Goal: Task Accomplishment & Management: Manage account settings

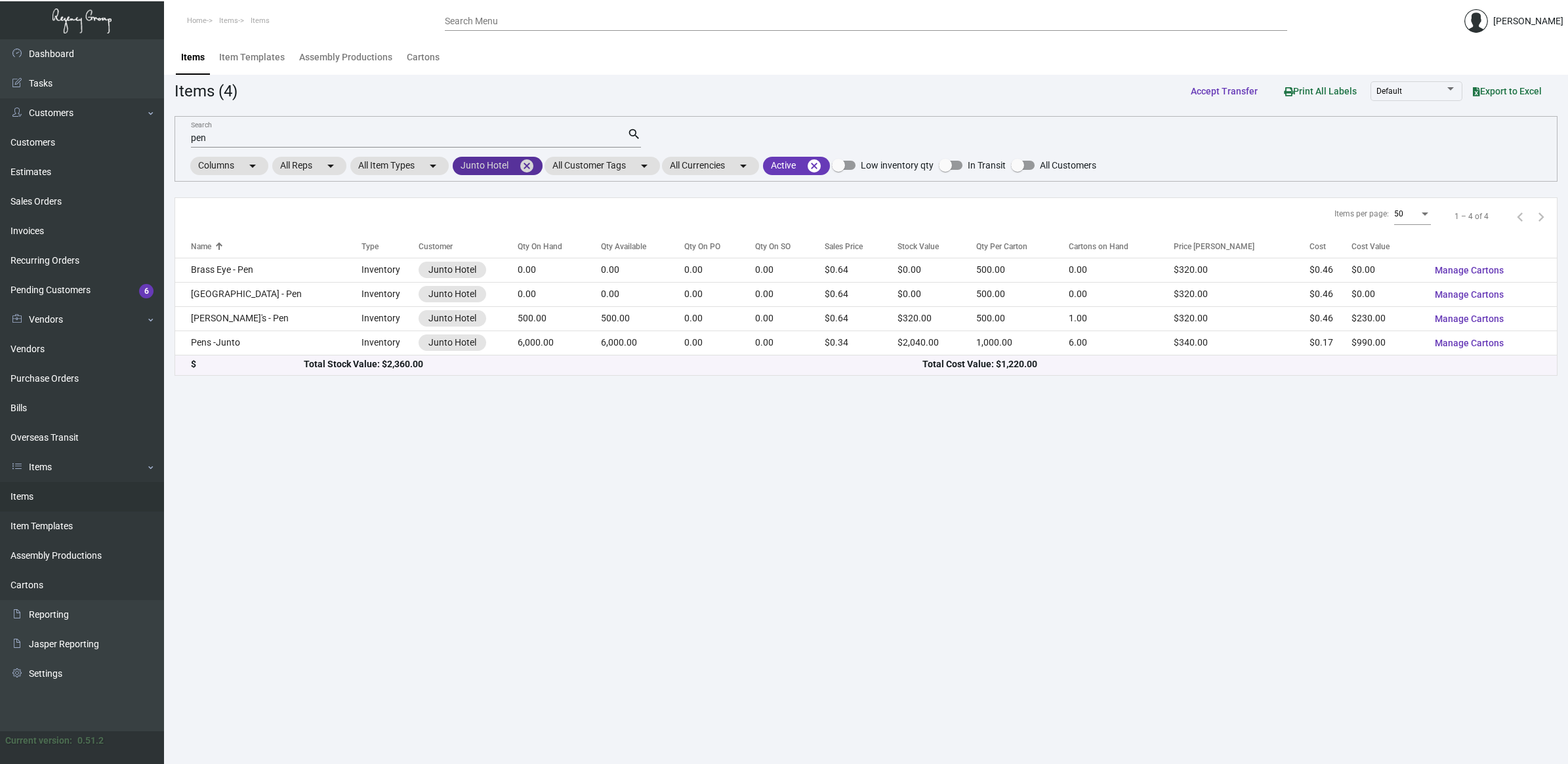
click at [532, 168] on mat-icon "cancel" at bounding box center [527, 165] width 15 height 15
click at [516, 157] on mat-chip "All Customers arrow_drop_down" at bounding box center [502, 166] width 98 height 18
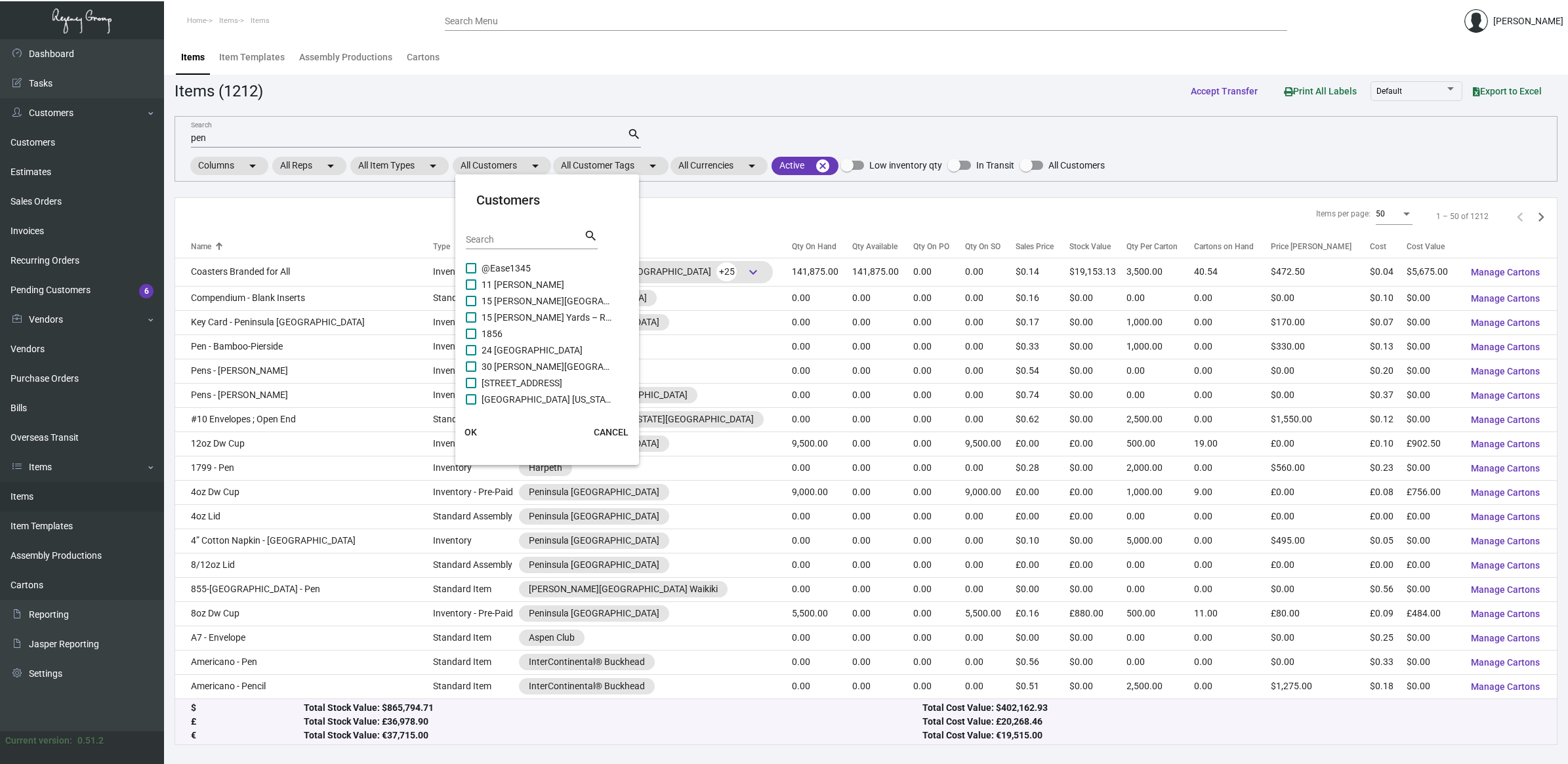
click at [503, 238] on input "Search" at bounding box center [525, 240] width 118 height 11
type input "royalton"
click at [475, 264] on span at bounding box center [471, 268] width 11 height 11
click at [471, 273] on input "Royalton Midtown" at bounding box center [471, 273] width 1 height 1
checkbox input "true"
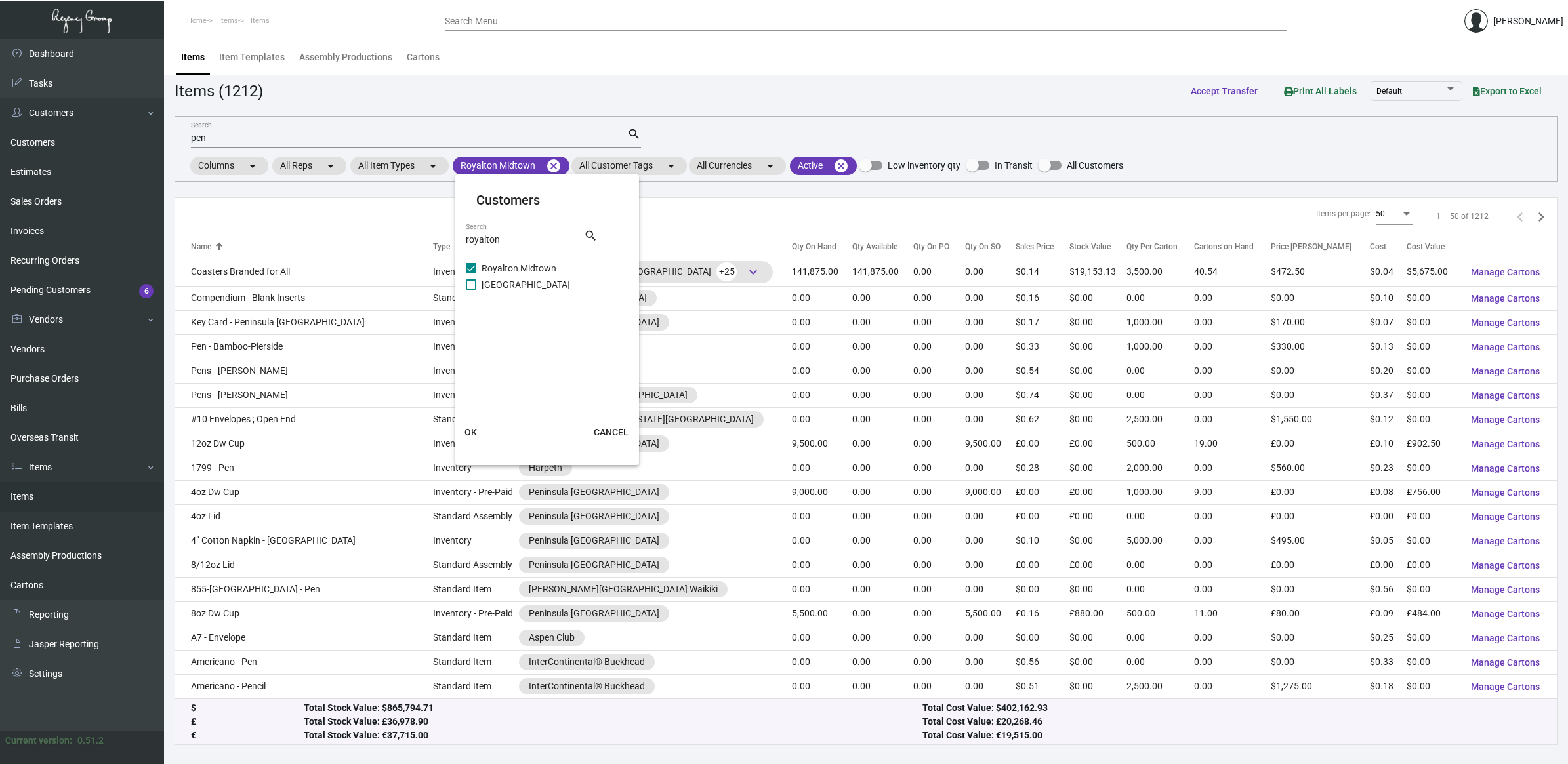
click at [466, 283] on span at bounding box center [471, 285] width 11 height 11
click at [471, 289] on input "[GEOGRAPHIC_DATA]" at bounding box center [471, 289] width 1 height 1
checkbox input "true"
click at [468, 431] on span "OK" at bounding box center [471, 432] width 13 height 11
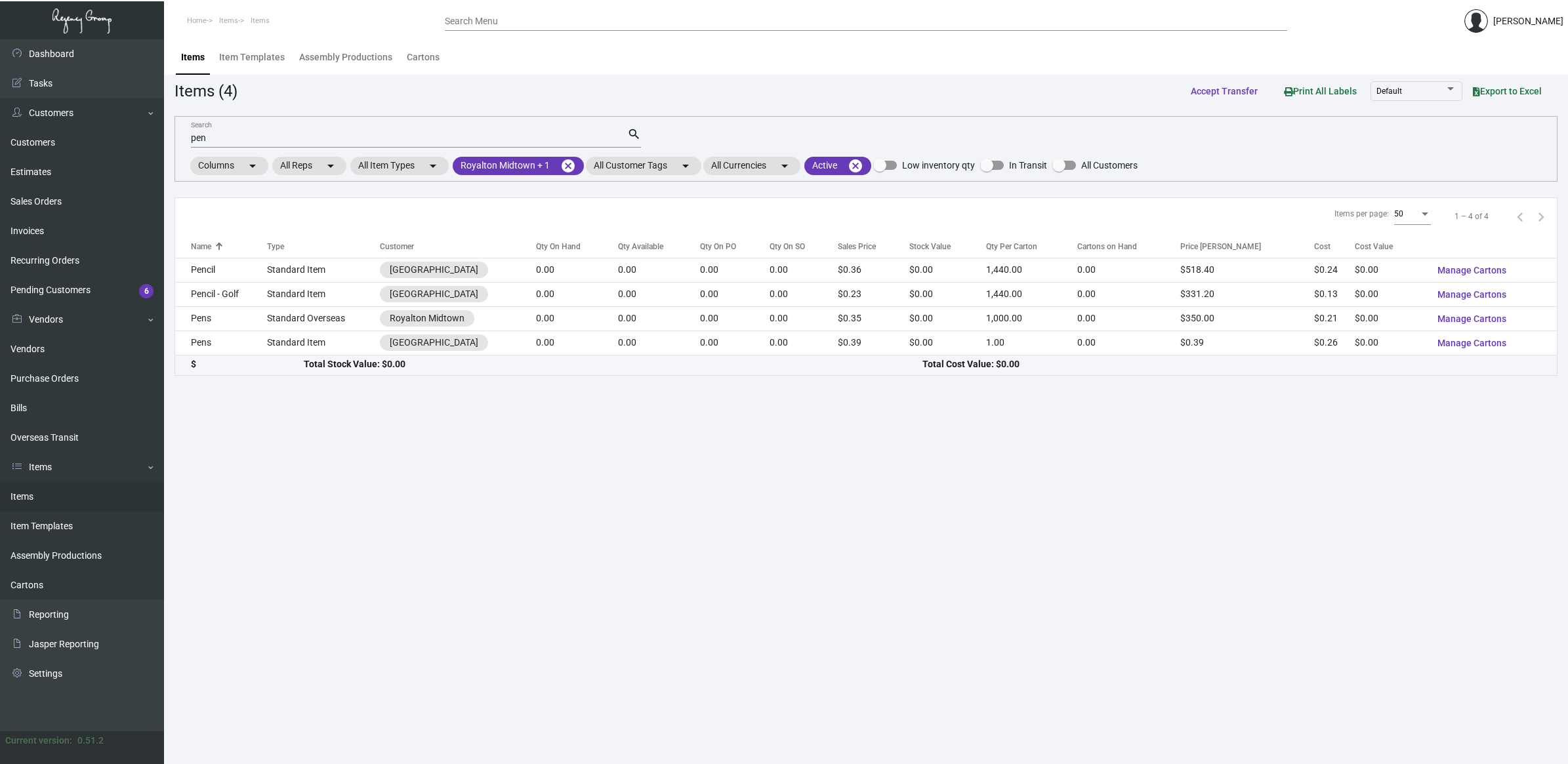
click at [227, 137] on input "pen" at bounding box center [409, 138] width 436 height 11
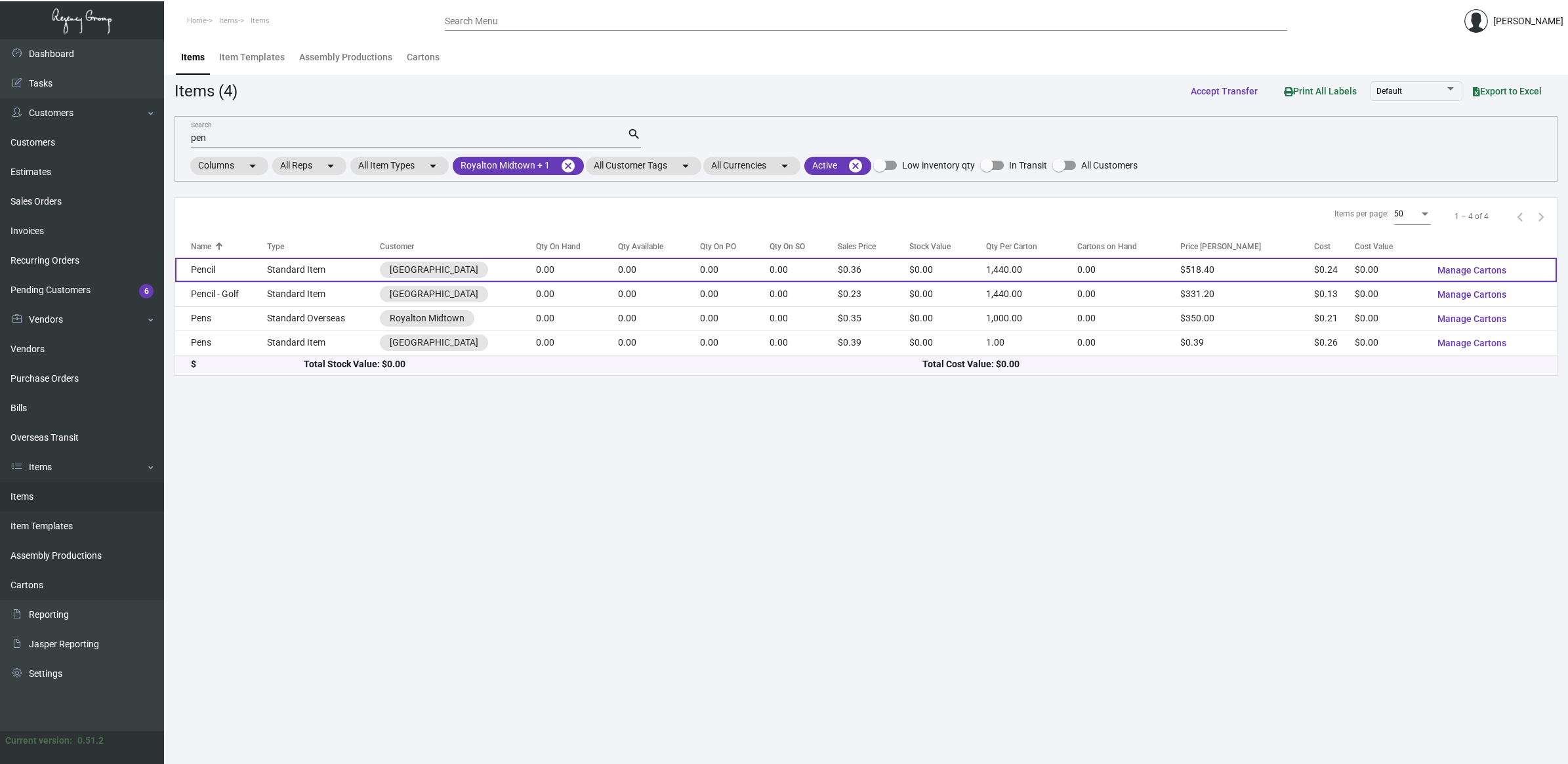
click at [358, 269] on td "Standard Item" at bounding box center [323, 270] width 113 height 25
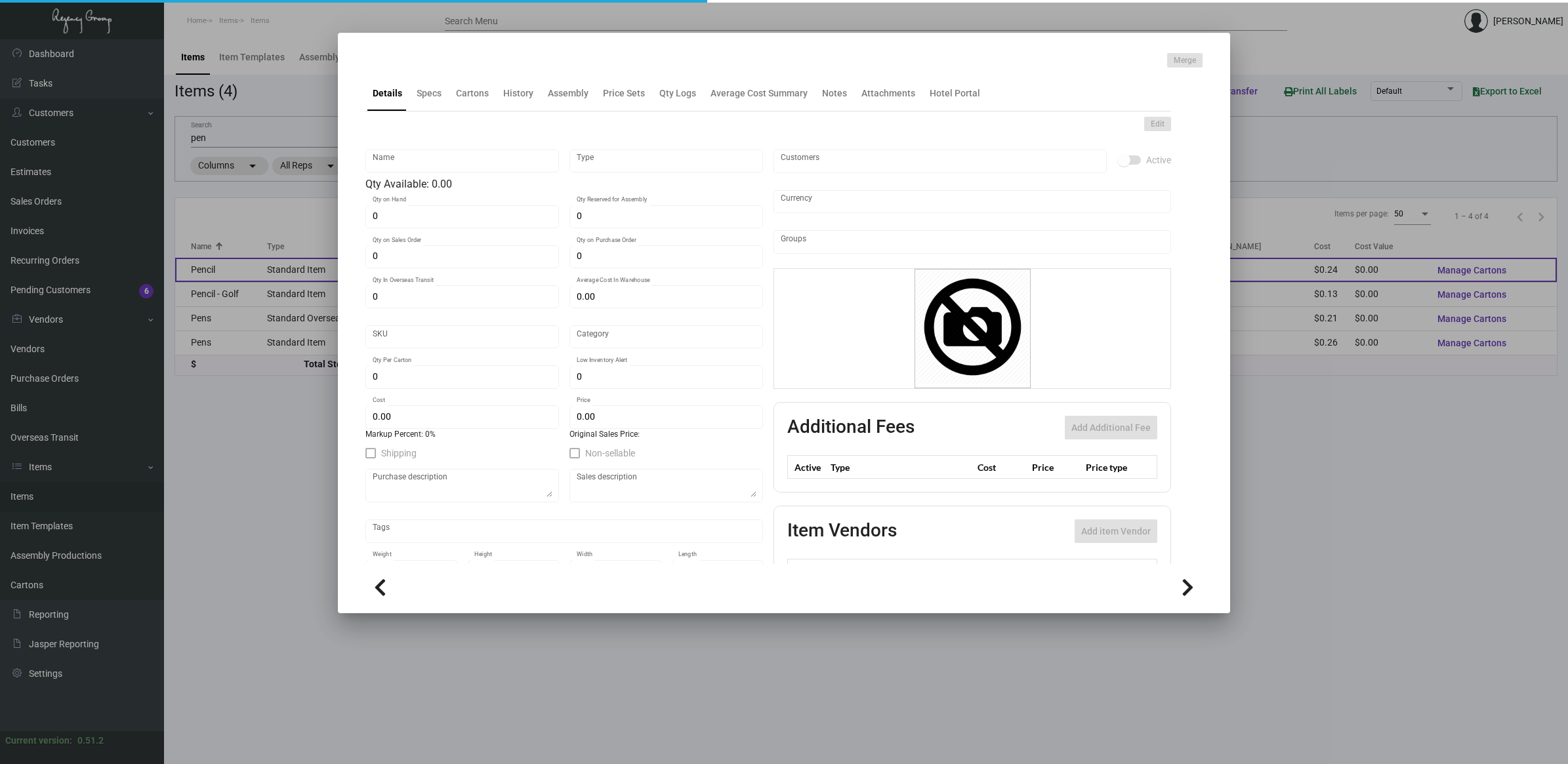
type input "Pencil"
type input "Standard Item"
type input "$ 0.00"
type input "RP7.5"
type input "Standard"
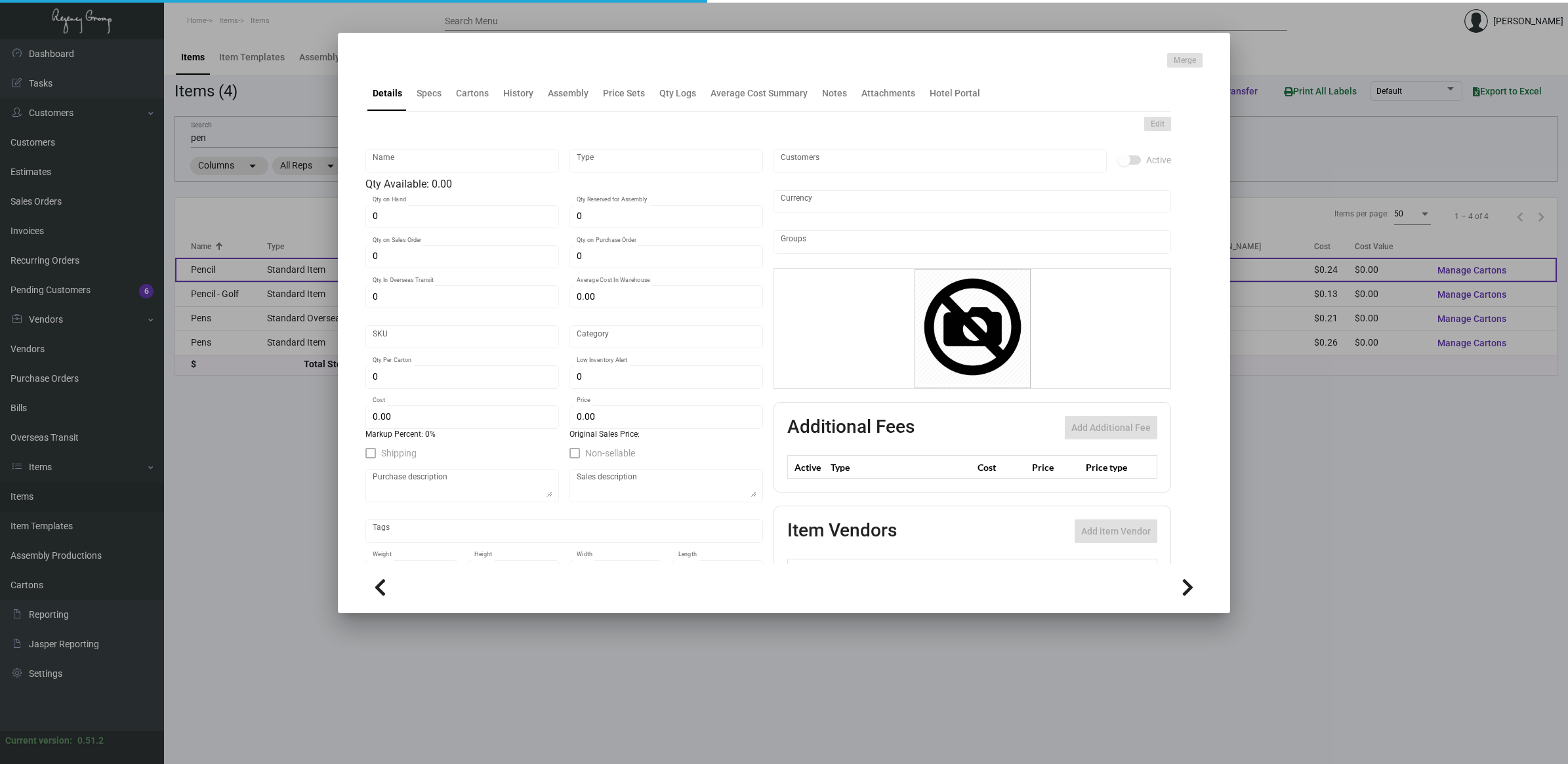
type input "1,440"
type input "$ 0.2376"
type input "$ 0.36"
type textarea "Pencil: size 7.5” black wood pencil, inside and outside, white imprint, eraser …"
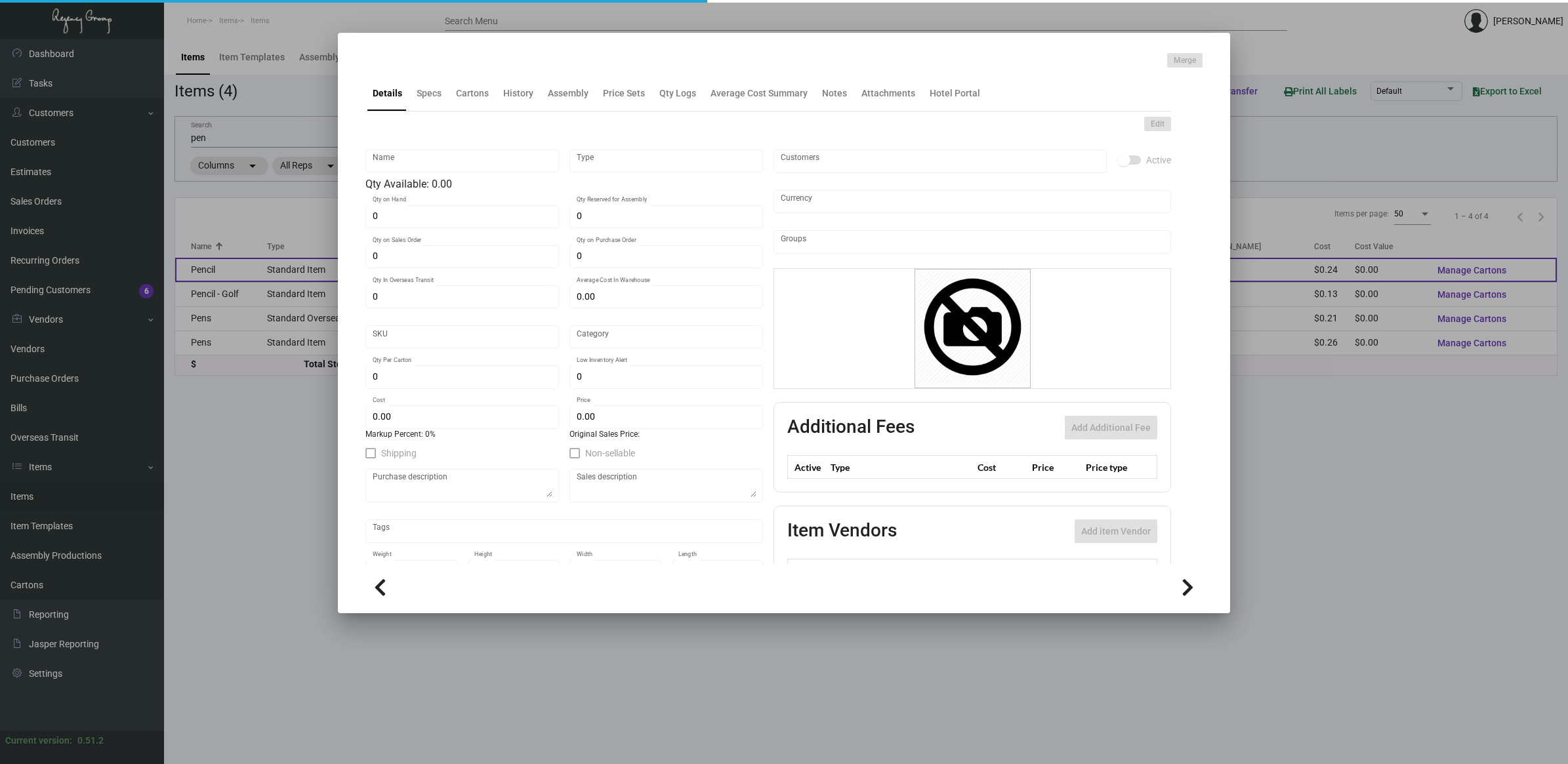
checkbox input "true"
type input "United States Dollar $"
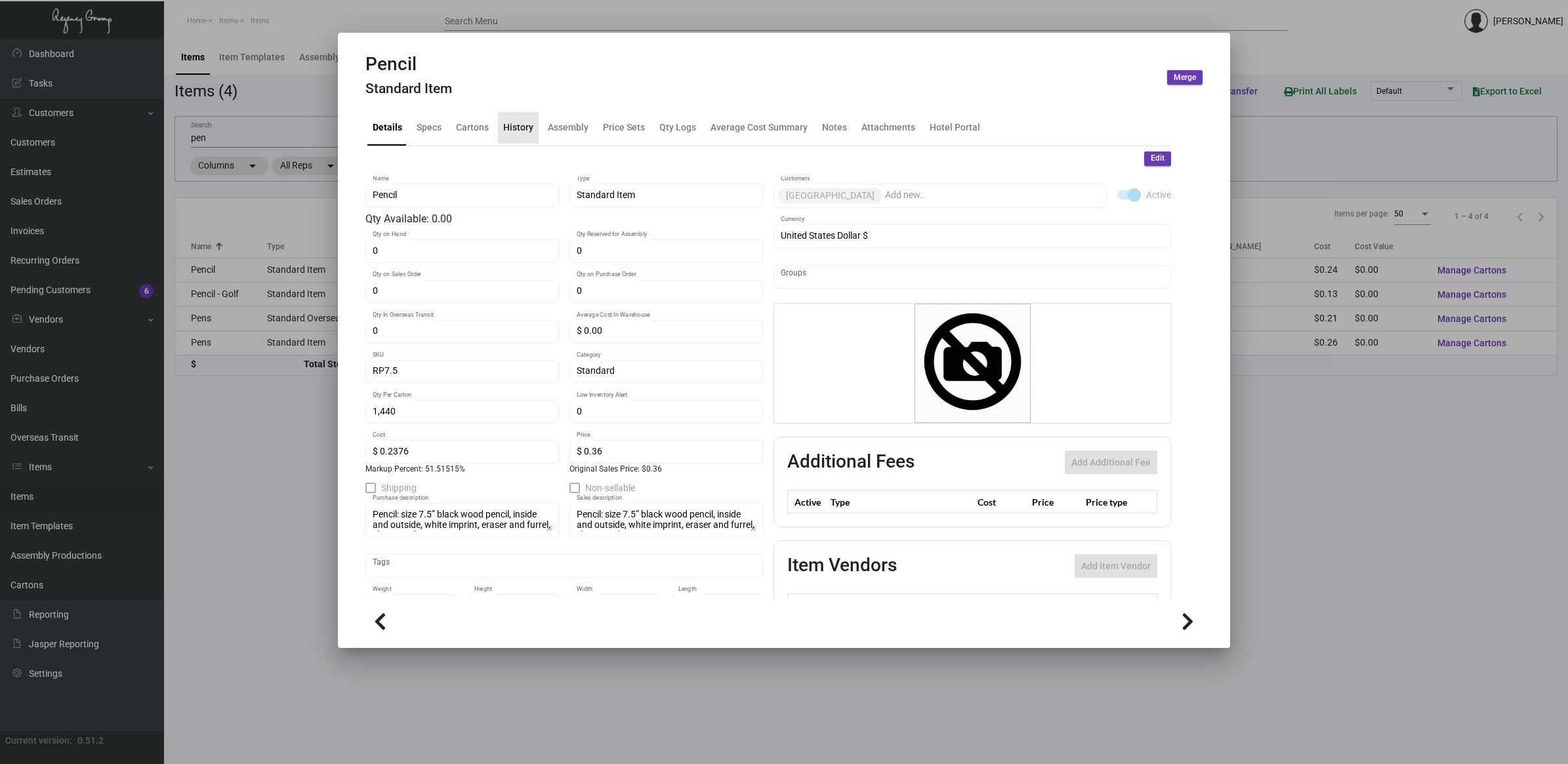
click at [515, 126] on div "History" at bounding box center [518, 128] width 30 height 14
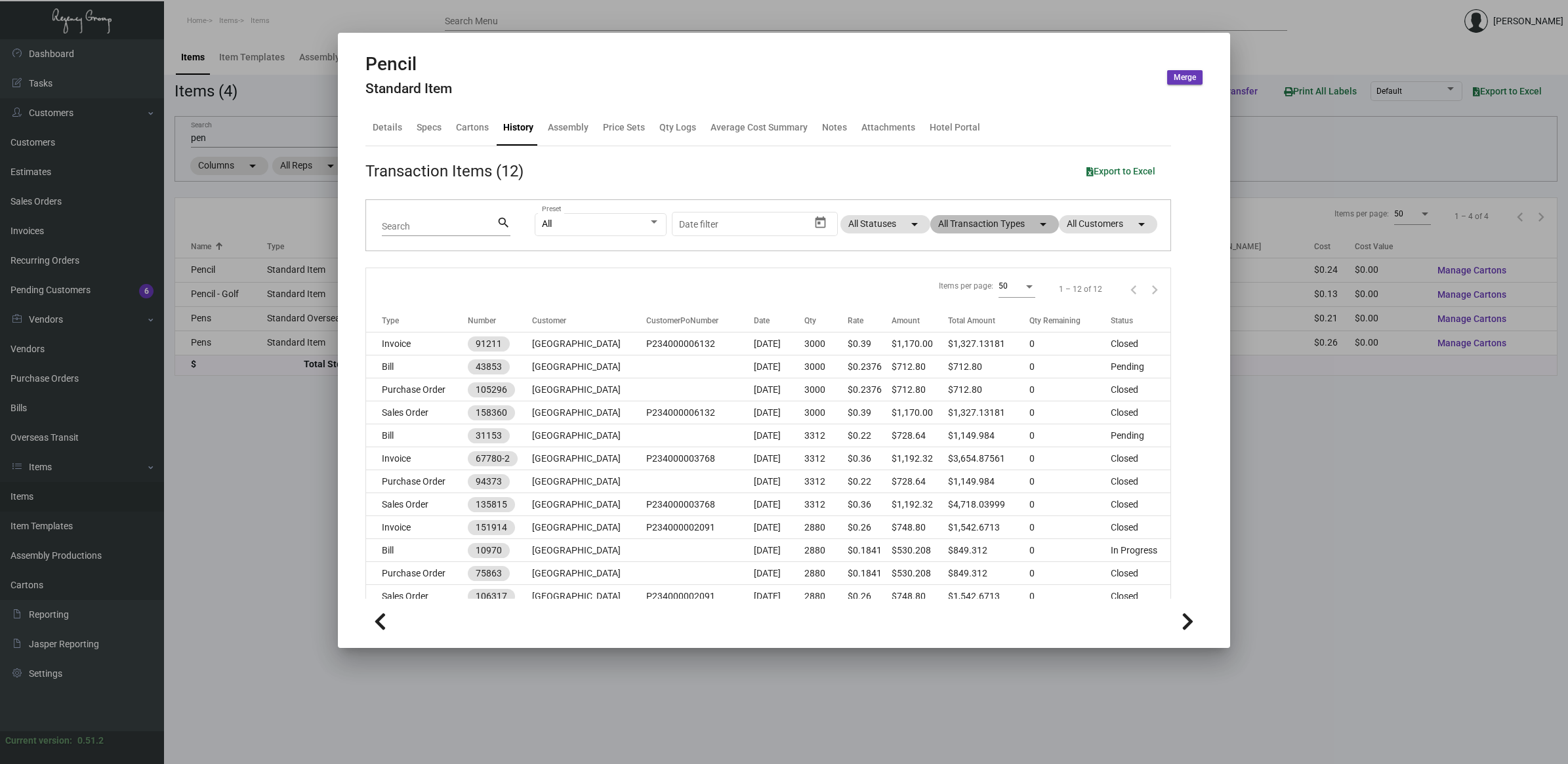
click at [985, 220] on mat-chip "All Transaction Types arrow_drop_down" at bounding box center [994, 224] width 128 height 18
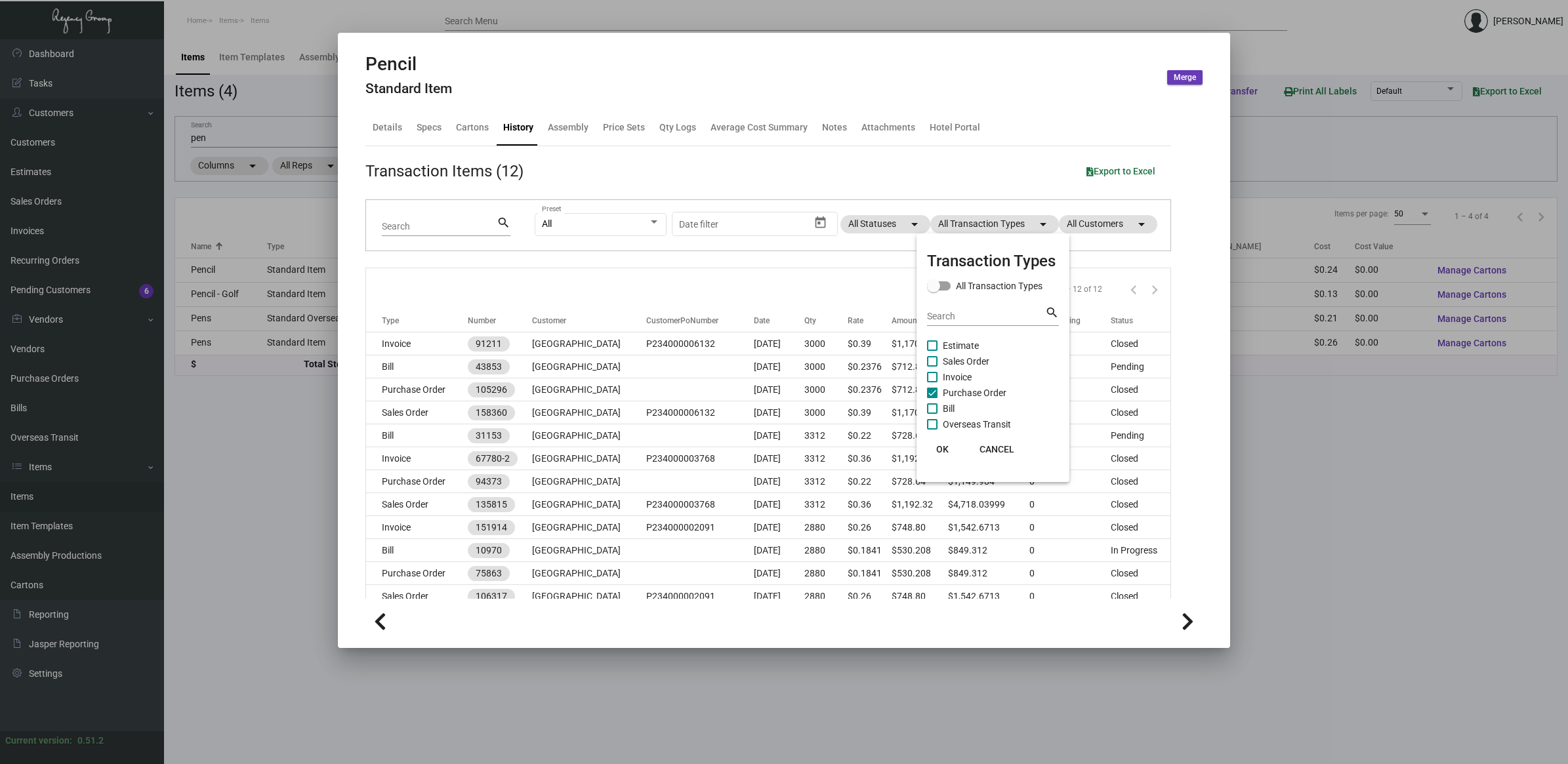
click at [962, 387] on span "Purchase Order" at bounding box center [974, 393] width 64 height 15
click at [932, 398] on input "Purchase Order" at bounding box center [931, 398] width 1 height 1
click at [962, 388] on span "Purchase Order" at bounding box center [974, 393] width 64 height 15
click at [932, 398] on input "Purchase Order" at bounding box center [931, 398] width 1 height 1
checkbox input "true"
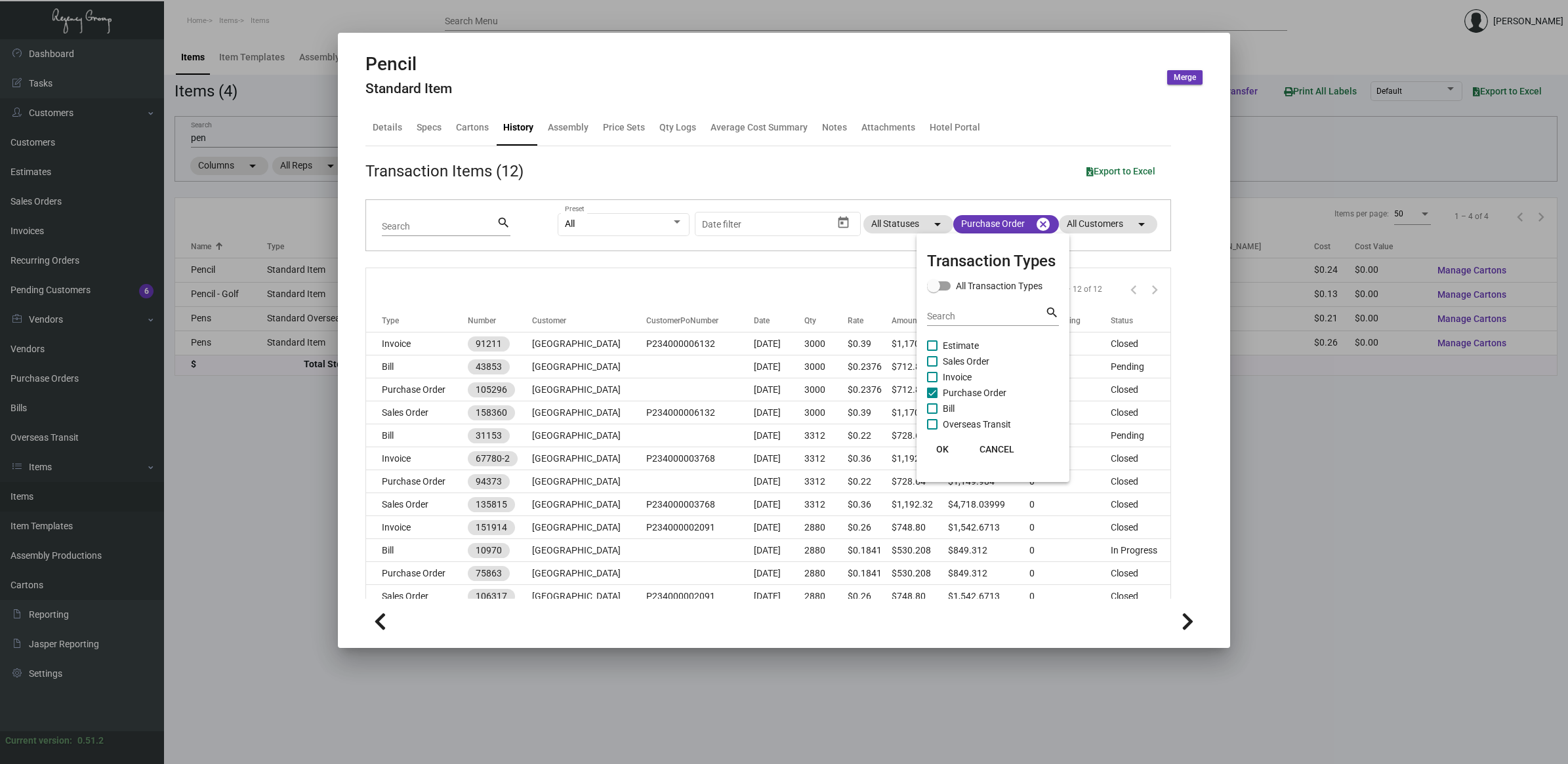
click at [398, 390] on div at bounding box center [784, 382] width 1568 height 764
click at [398, 390] on td "Purchase Order" at bounding box center [417, 390] width 102 height 23
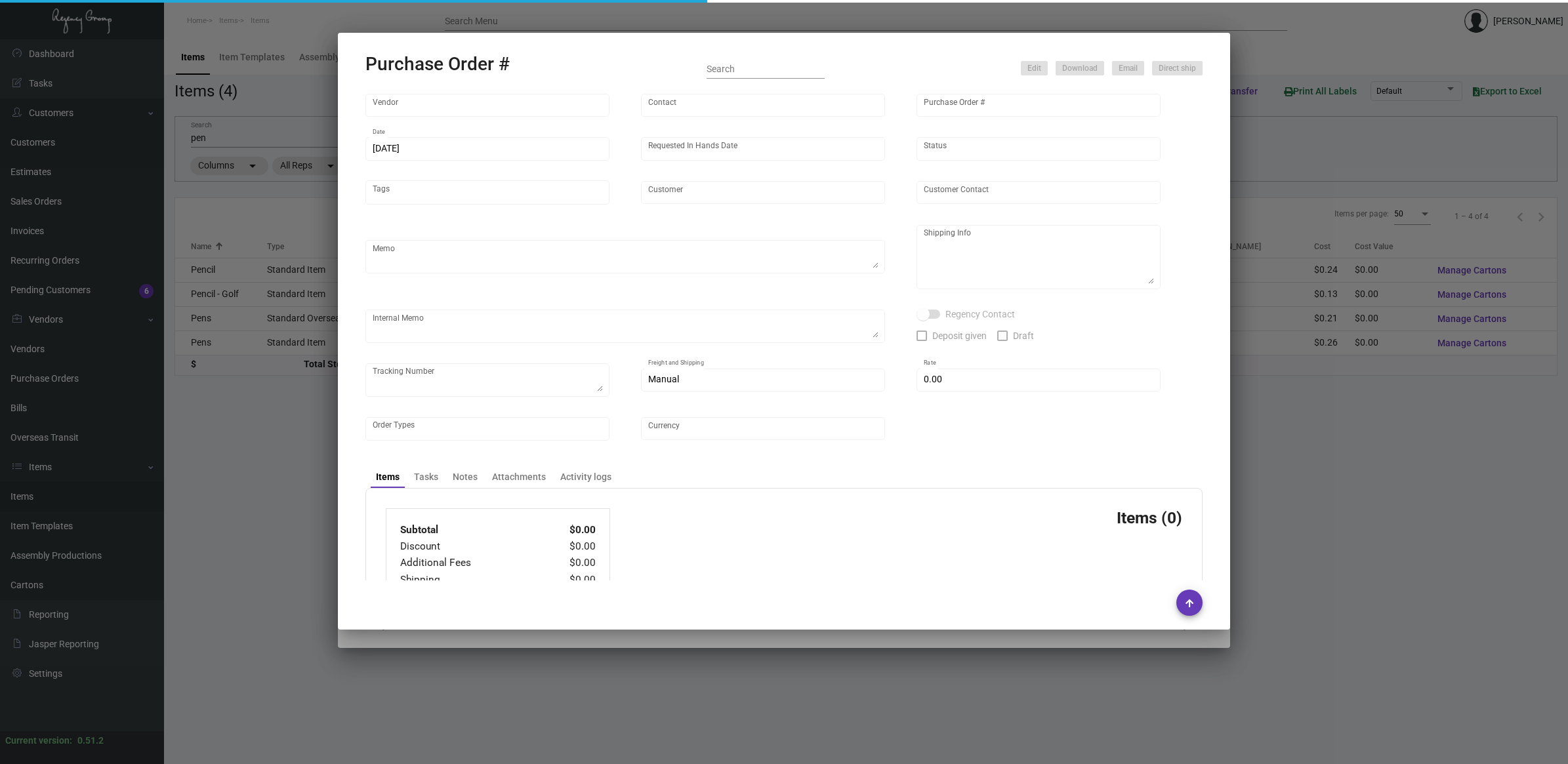
type input "[PERSON_NAME] Pencil"
type input "[PERSON_NAME]"
type input "105296"
type input "[DATE]"
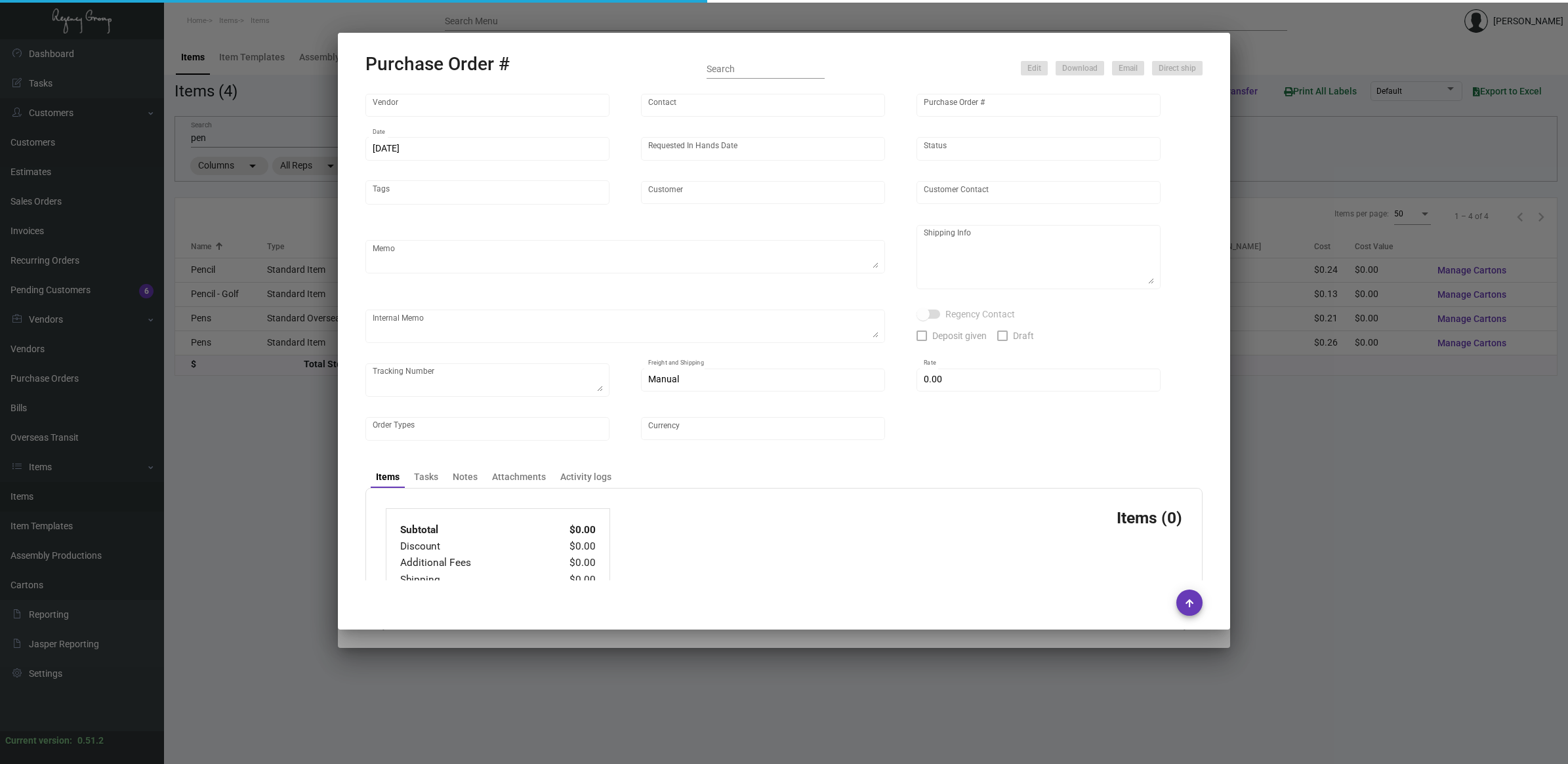
type input "[GEOGRAPHIC_DATA]"
type input "[PERSON_NAME]"
type textarea "Repeat Previous PO 94373.BLIND Ship via UPS Ground Acct# 1AY276."
type textarea "[PERSON_NAME][GEOGRAPHIC_DATA] [STREET_ADDRESS][US_STATE]"
type textarea "RD ACH [DATE]."
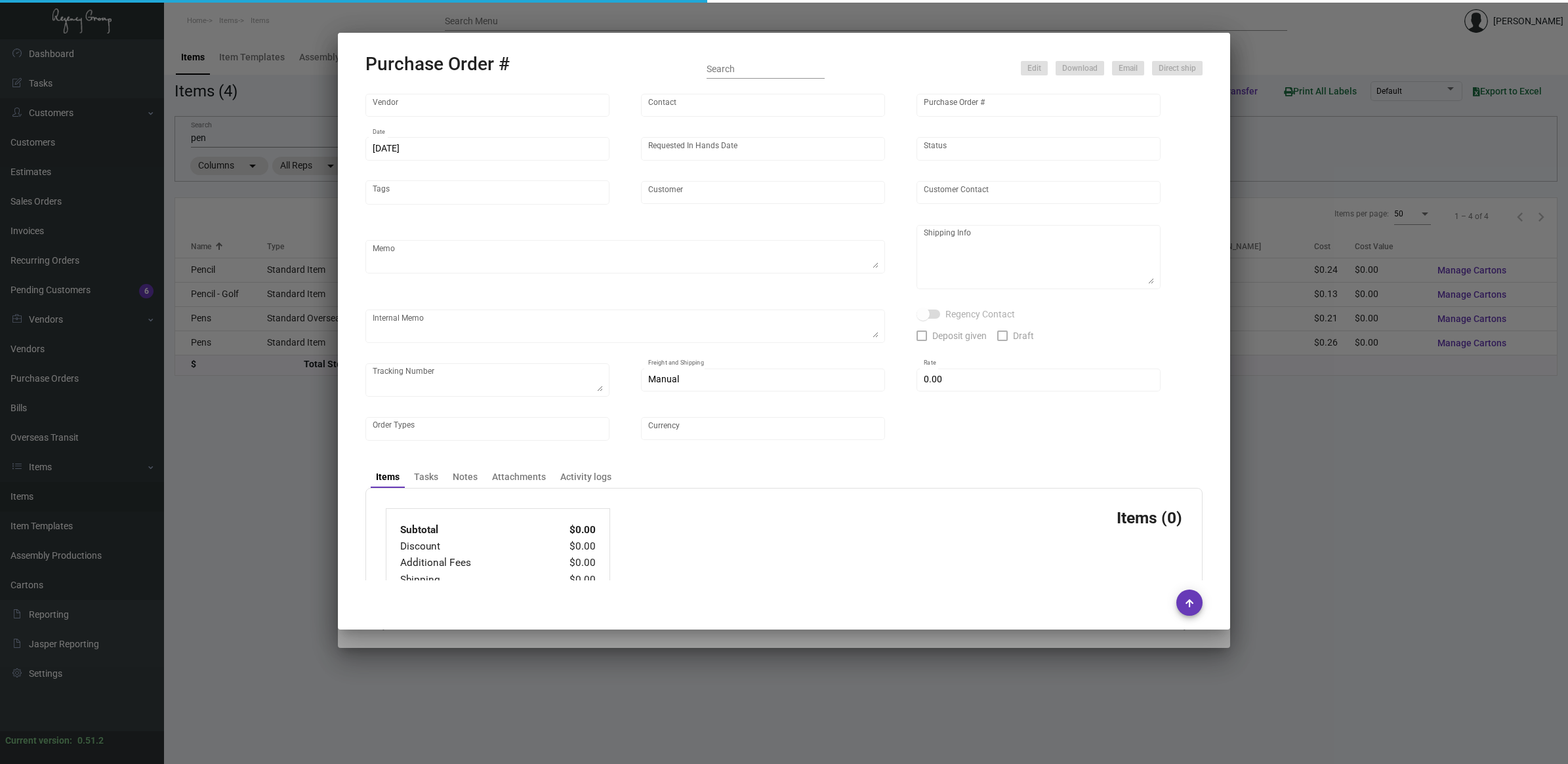
checkbox input "true"
type input "$ 0.00"
type input "United States Dollar $"
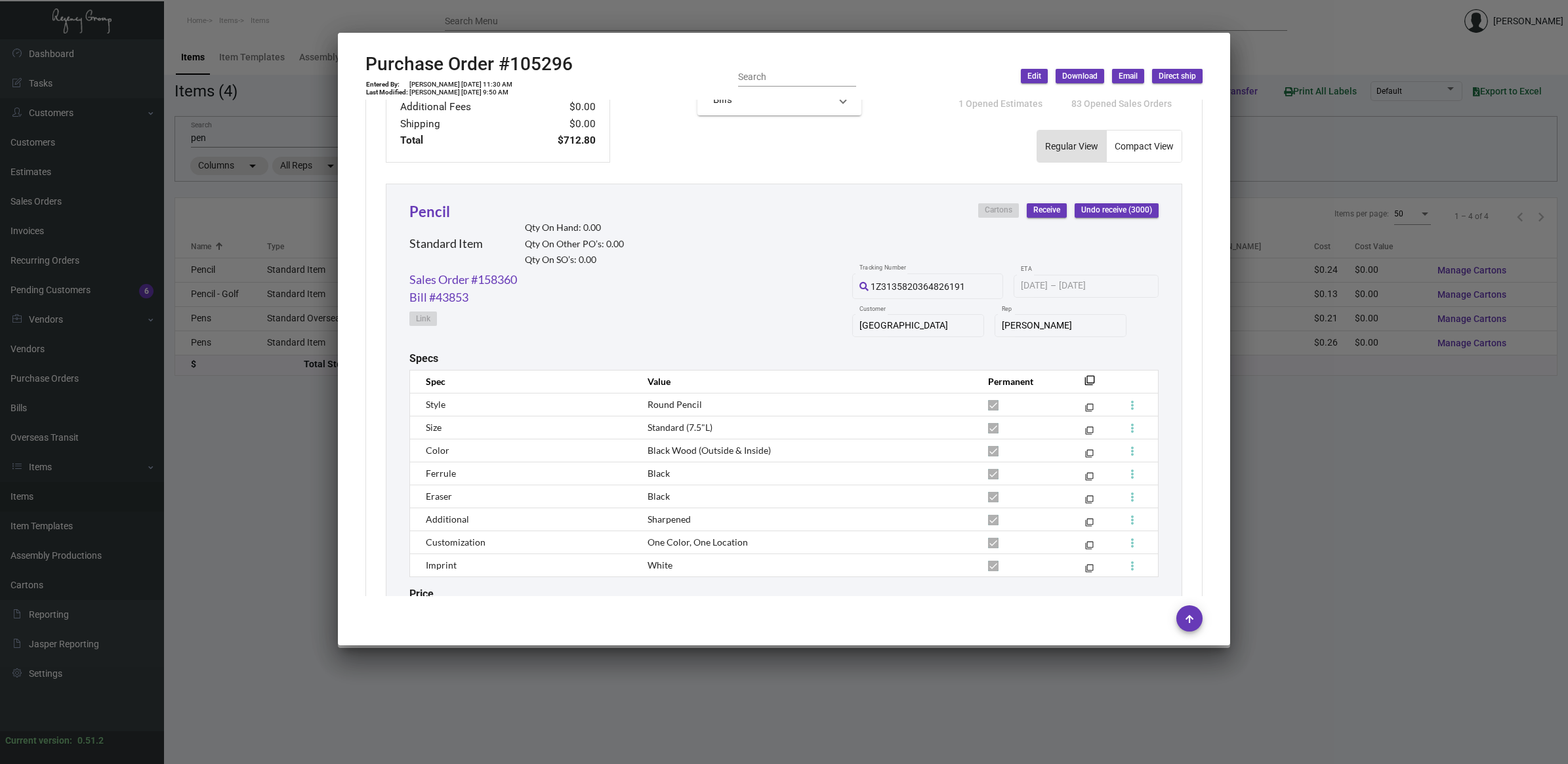
scroll to position [627, 0]
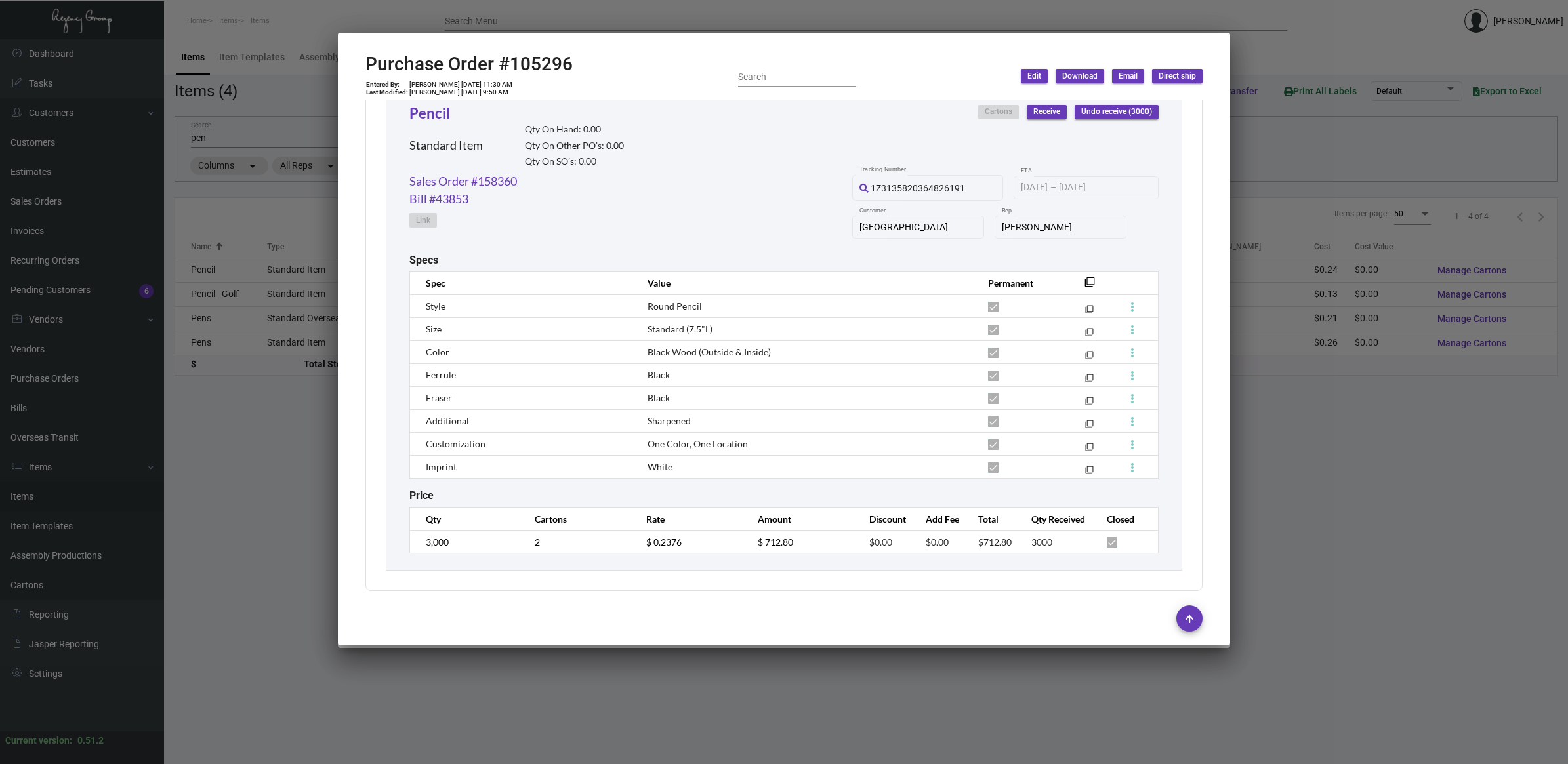
click at [243, 457] on div at bounding box center [784, 382] width 1568 height 764
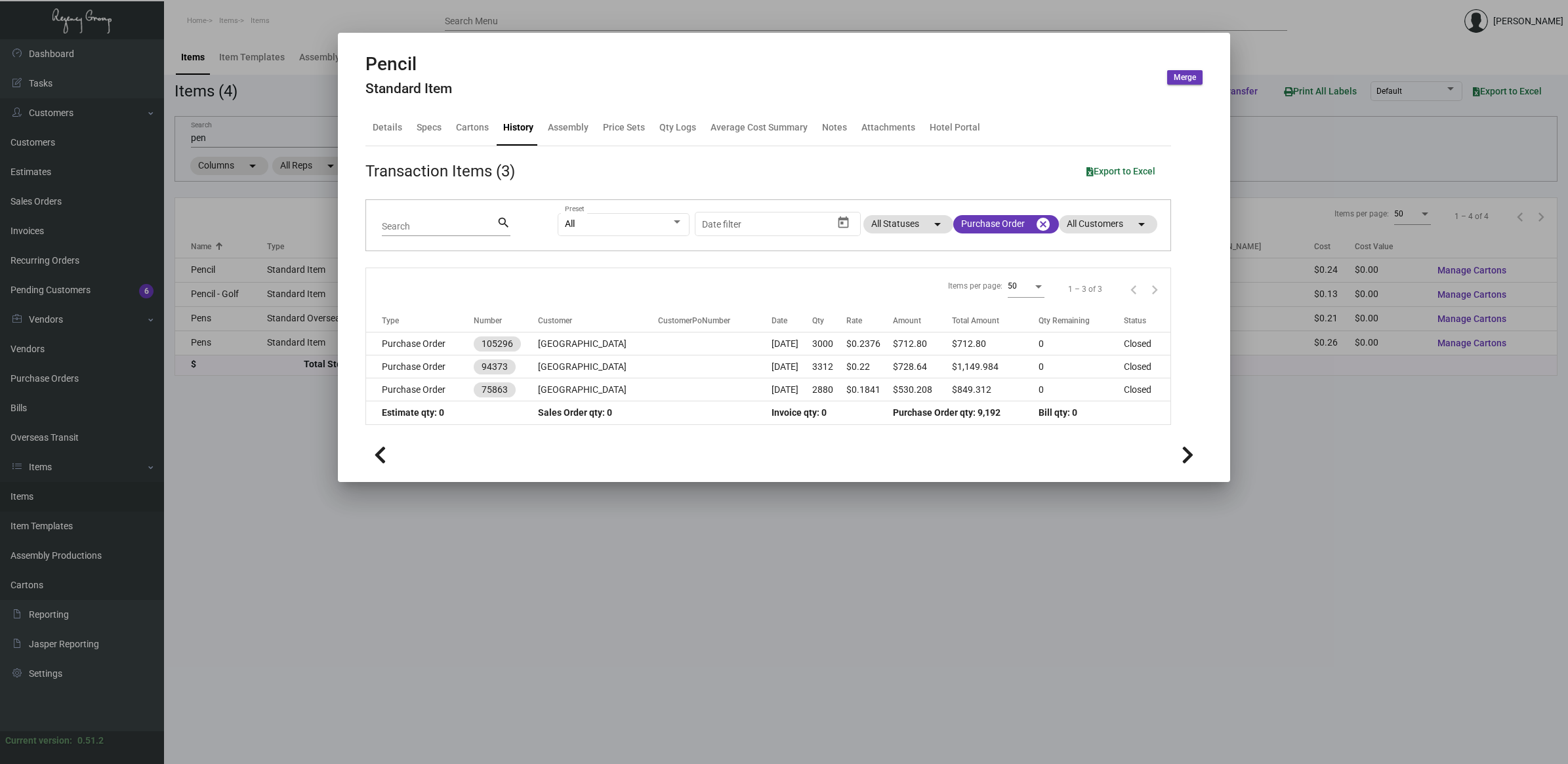
click at [273, 292] on div at bounding box center [784, 382] width 1568 height 764
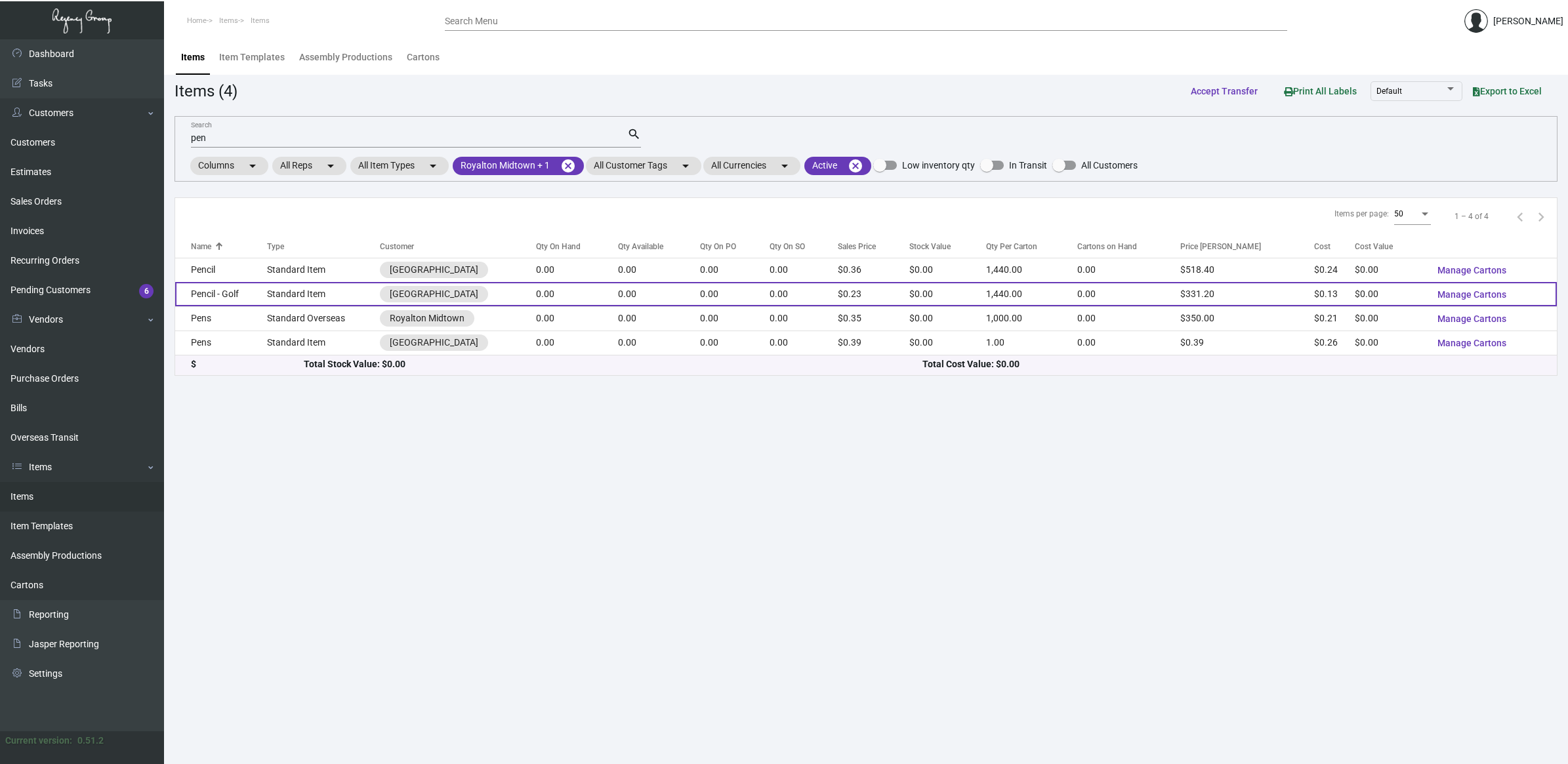
click at [258, 295] on td "Pencil - Golf" at bounding box center [221, 294] width 92 height 25
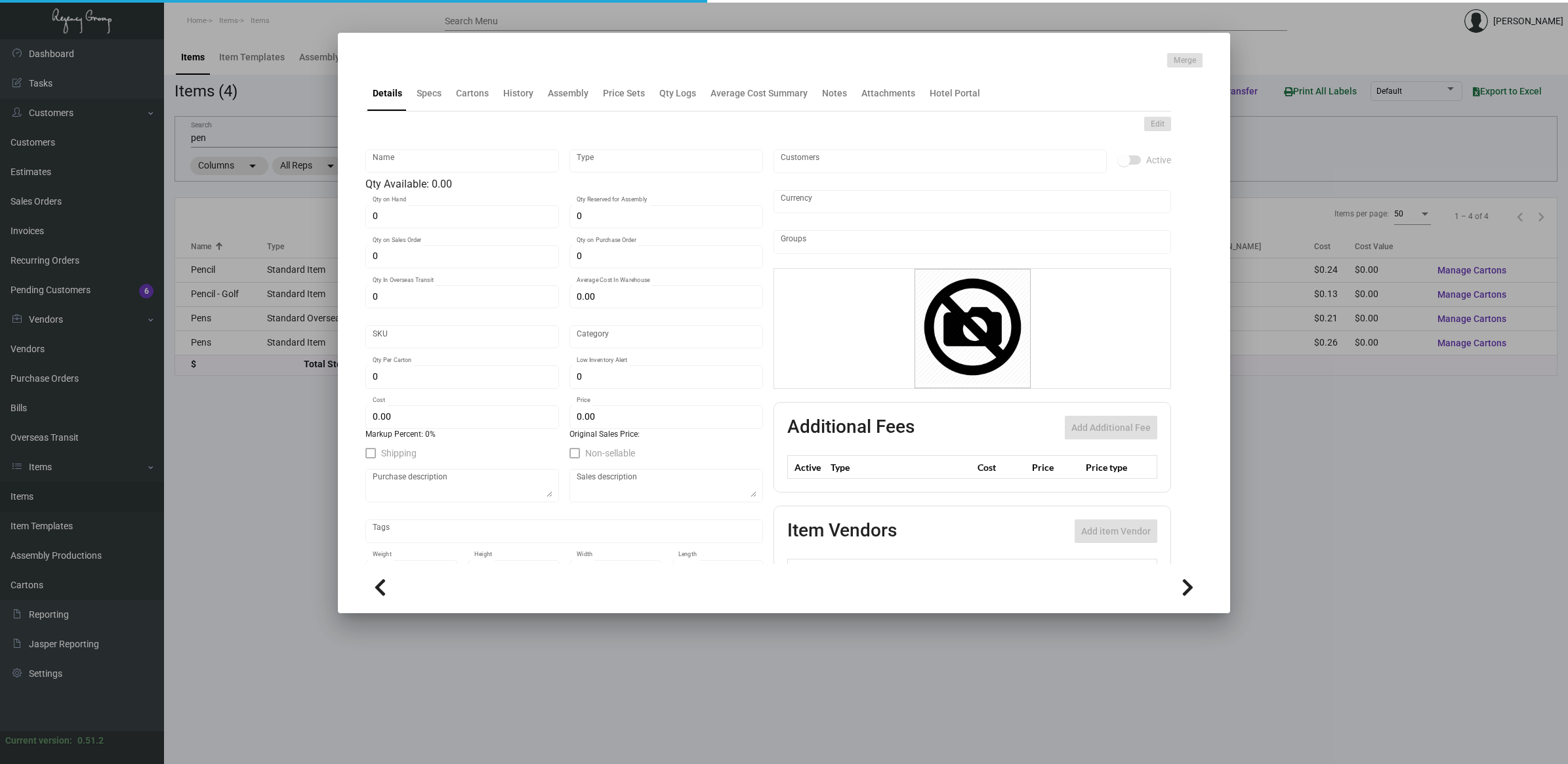
type input "Pencil - Golf"
type input "Standard Item"
type input "$ 0.00"
type input "RGP"
type input "Standard"
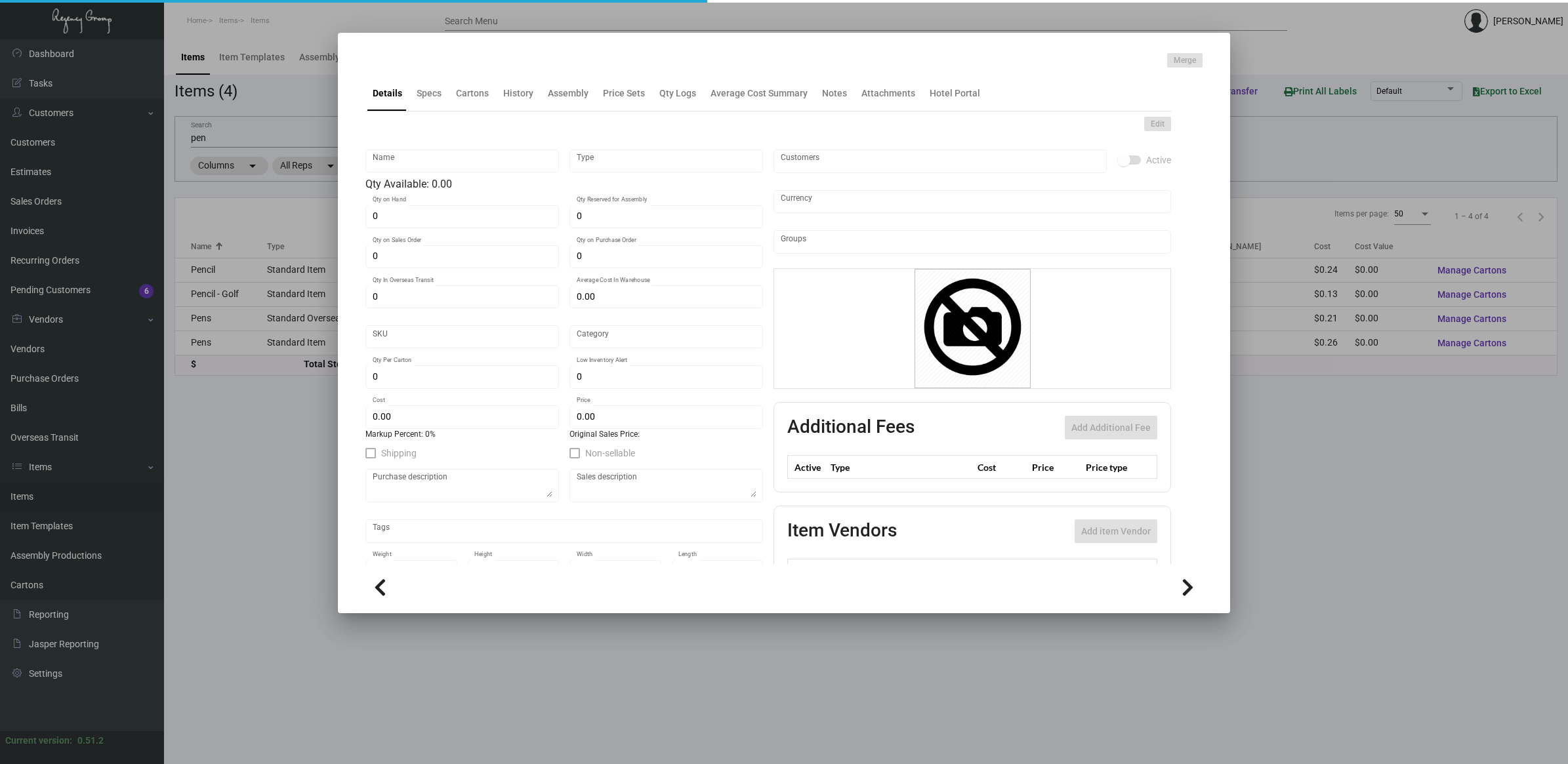
type input "1,440"
type input "$ 0.133"
type input "$ 0.23"
type textarea "Golf Pencil: size 3.5” black wood pencil, inside and outside, white imprint, er…"
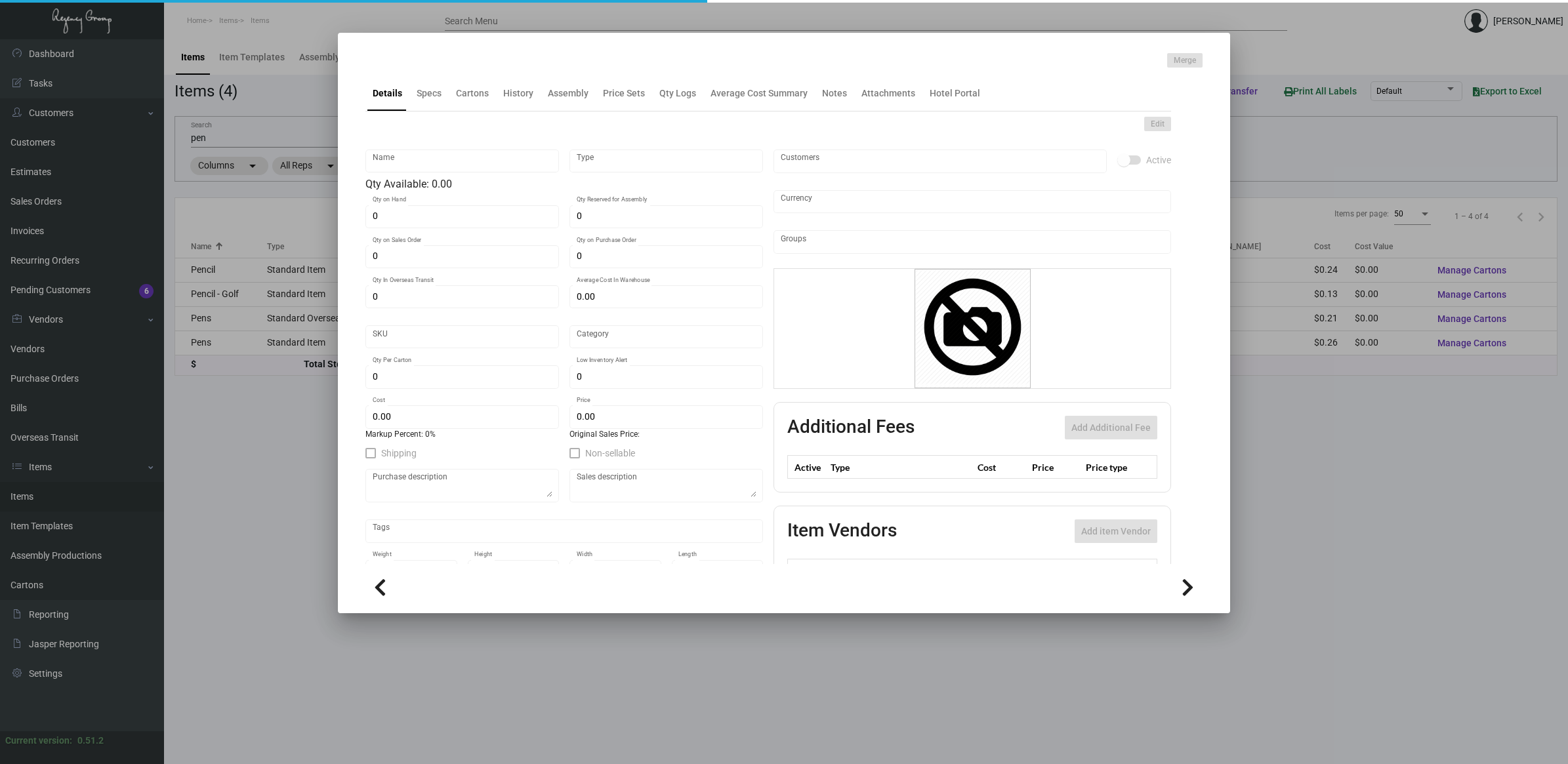
checkbox input "true"
type input "United States Dollar $"
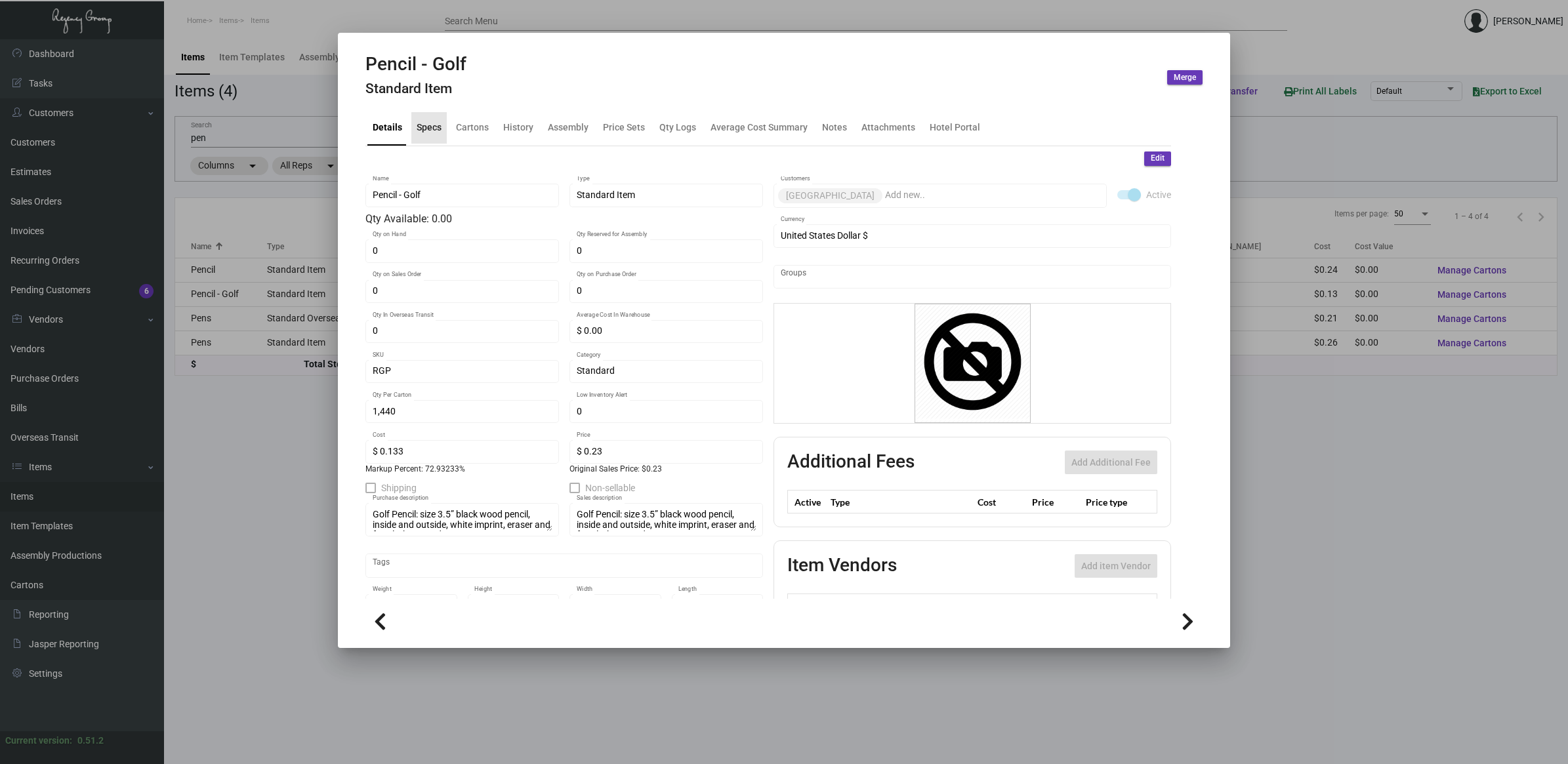
click at [428, 136] on div "Specs" at bounding box center [429, 128] width 36 height 32
